Goal: Information Seeking & Learning: Learn about a topic

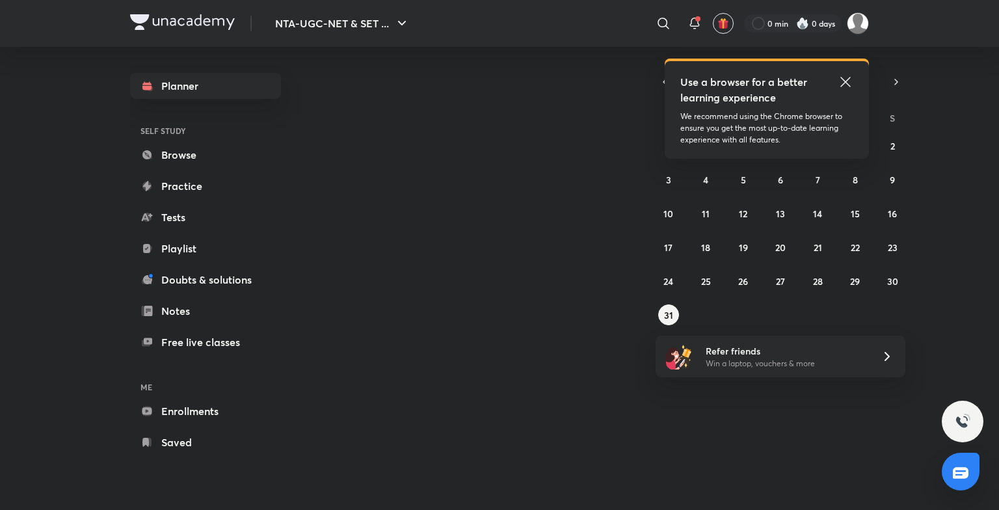
click at [202, 153] on link "Browse" at bounding box center [205, 155] width 151 height 26
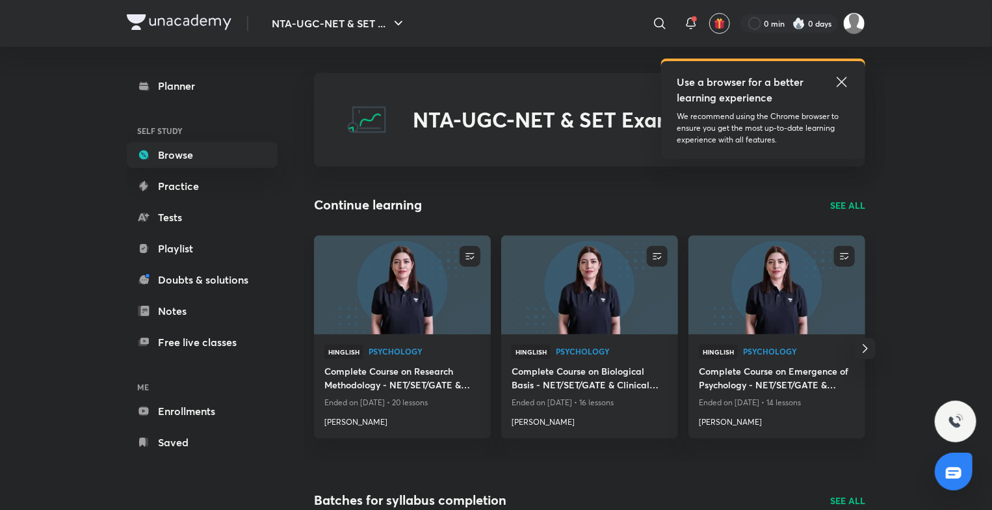
click at [858, 353] on icon "button" at bounding box center [866, 349] width 16 height 16
click at [312, 354] on icon "button" at bounding box center [314, 349] width 16 height 16
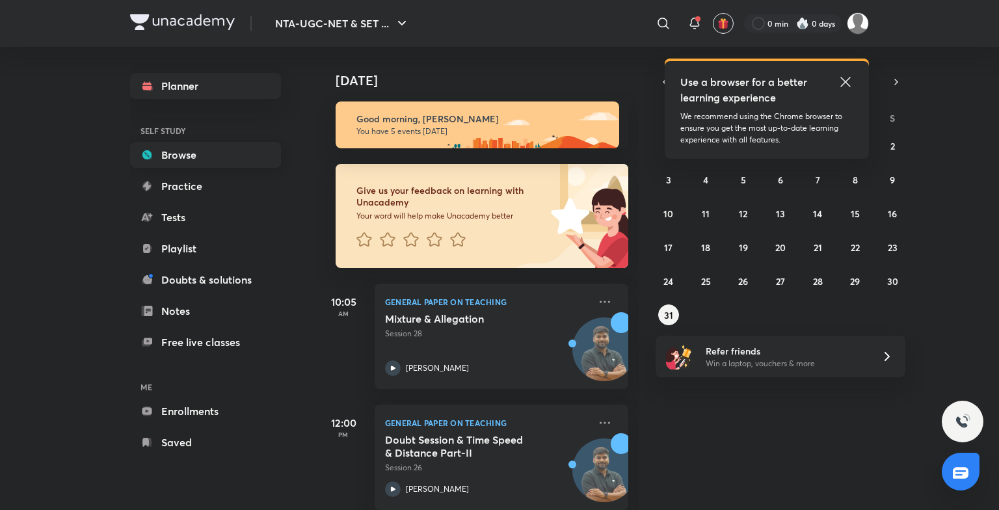
click at [204, 159] on link "Browse" at bounding box center [205, 155] width 151 height 26
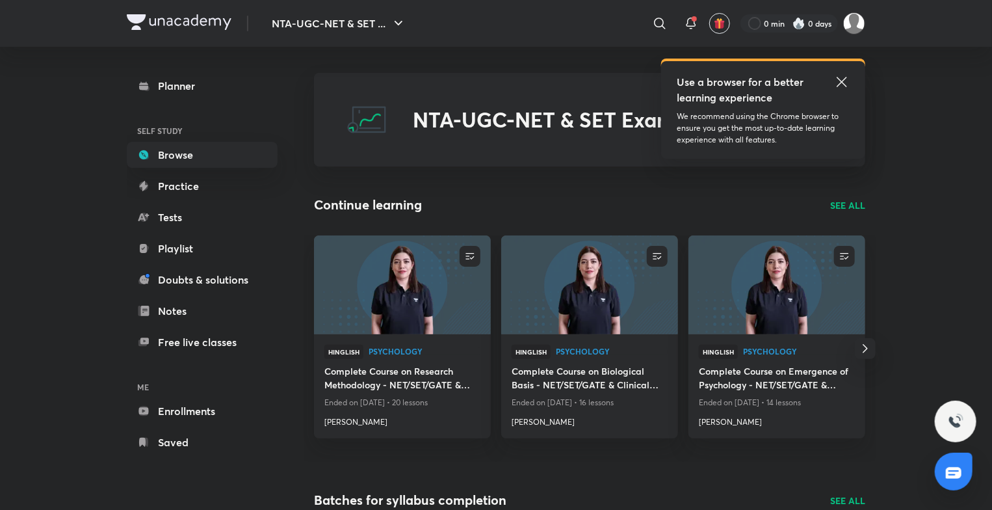
click at [863, 355] on icon "button" at bounding box center [866, 349] width 16 height 16
click at [317, 349] on icon "button" at bounding box center [314, 349] width 16 height 16
click at [445, 321] on img at bounding box center [402, 284] width 180 height 101
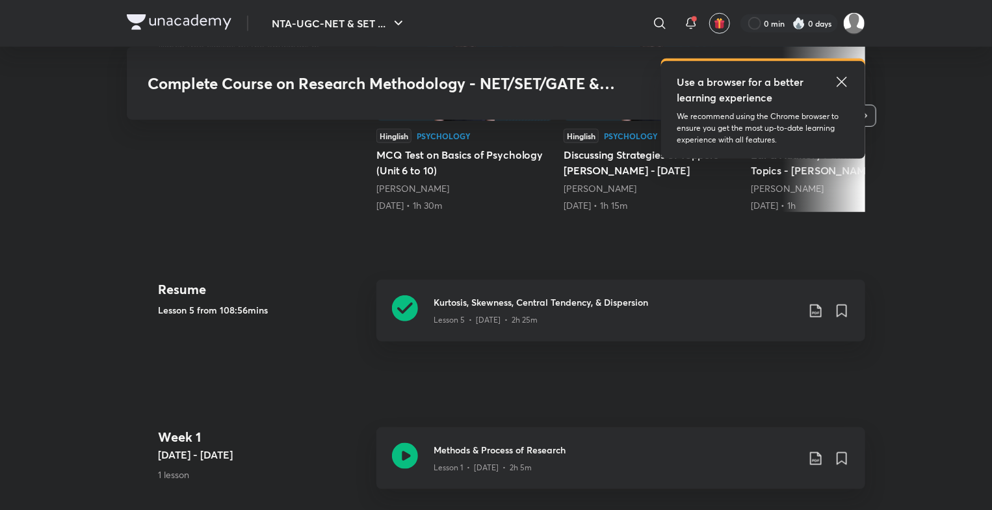
scroll to position [533, 0]
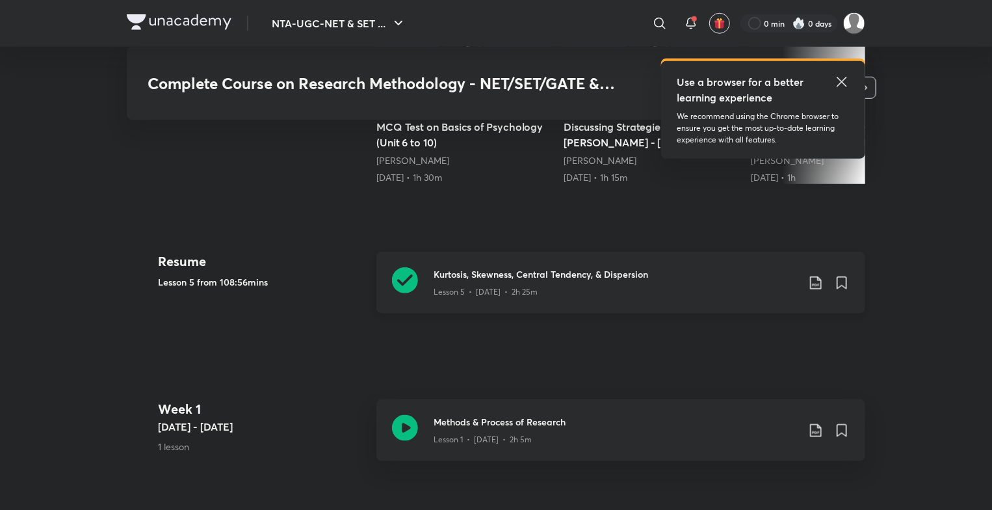
click at [470, 277] on h3 "Kurtosis, Skewness, Central Tendency, & Dispersion" at bounding box center [616, 274] width 364 height 14
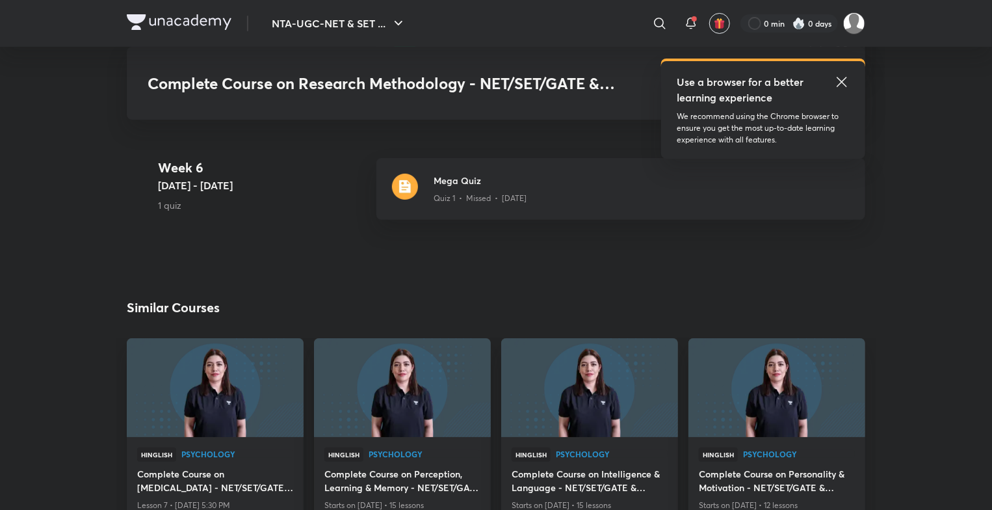
scroll to position [2600, 0]
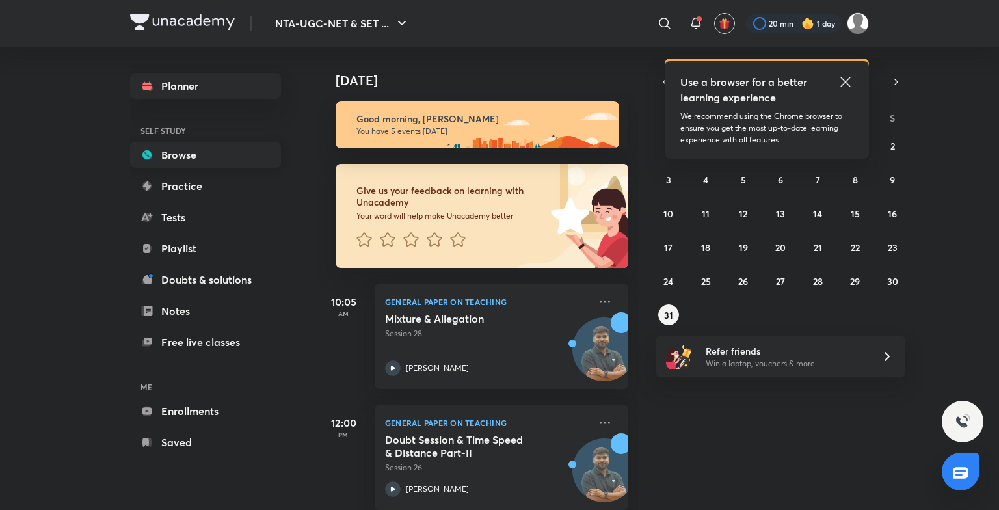
click at [213, 152] on link "Browse" at bounding box center [205, 155] width 151 height 26
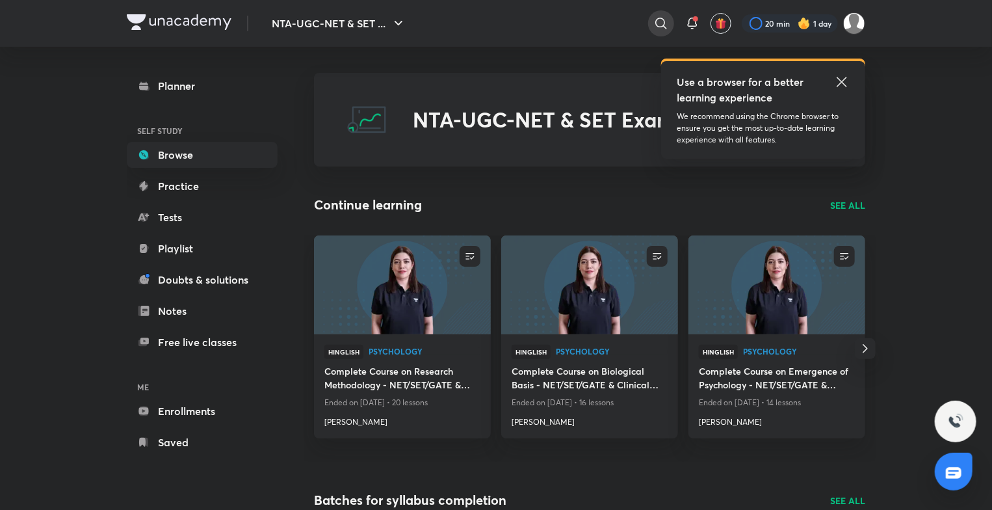
click at [659, 22] on icon at bounding box center [662, 24] width 16 height 16
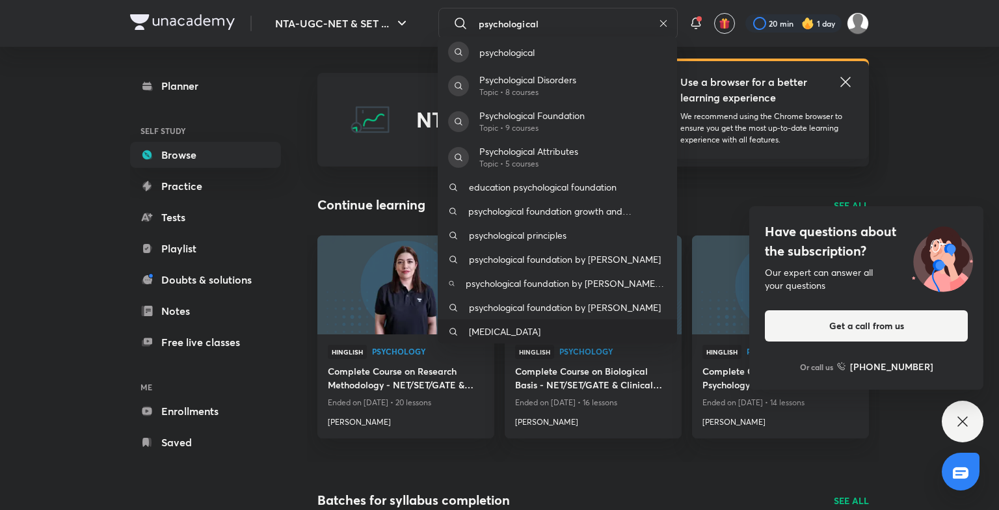
type input "psychological"
click at [589, 334] on div "psychological testing" at bounding box center [557, 331] width 239 height 24
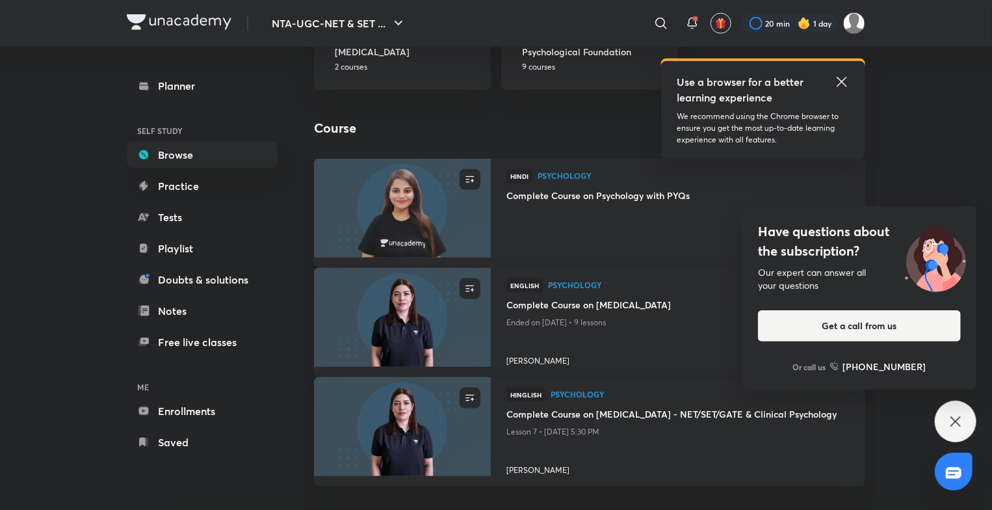
scroll to position [754, 0]
click at [429, 447] on img at bounding box center [402, 426] width 180 height 101
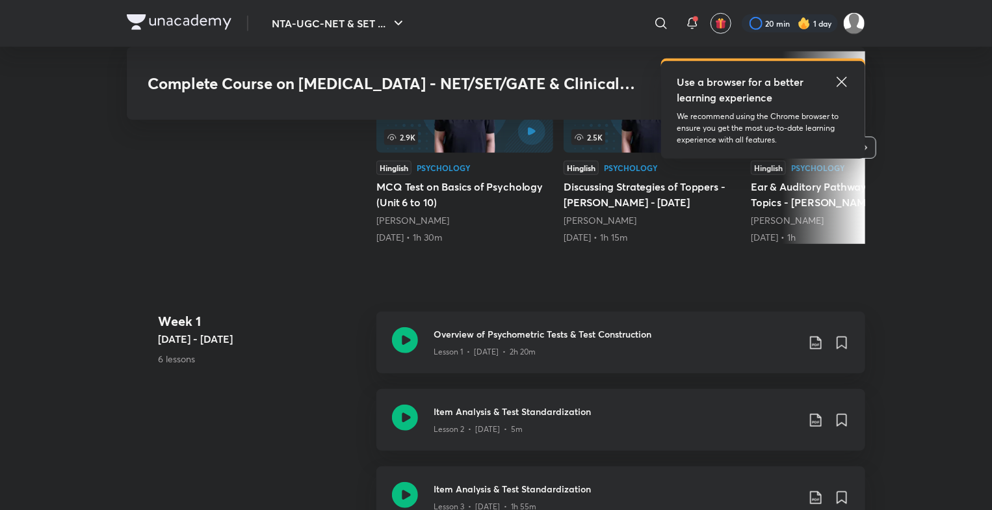
scroll to position [392, 0]
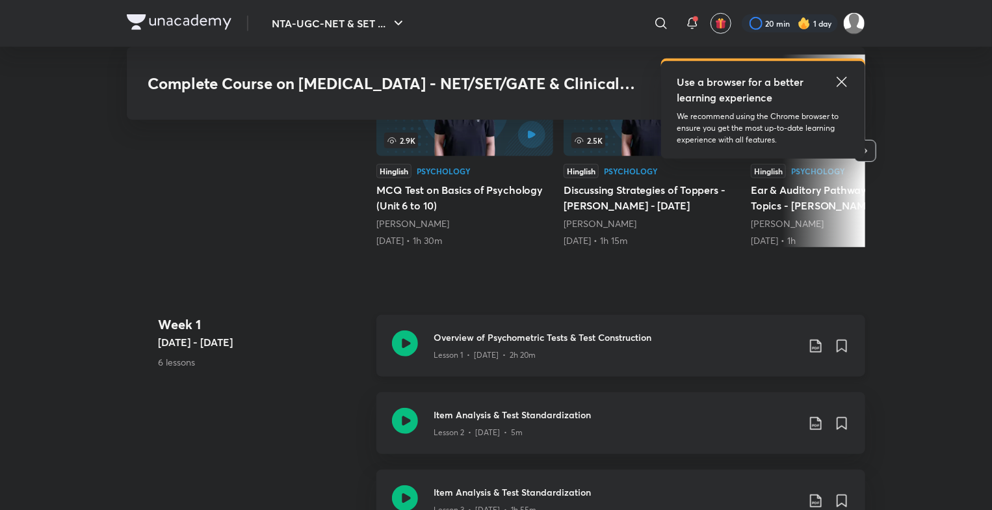
click at [413, 343] on icon at bounding box center [405, 343] width 26 height 26
